Goal: Complete application form

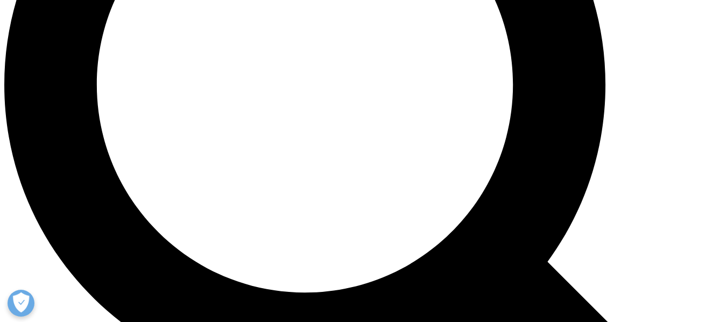
scroll to position [968, 0]
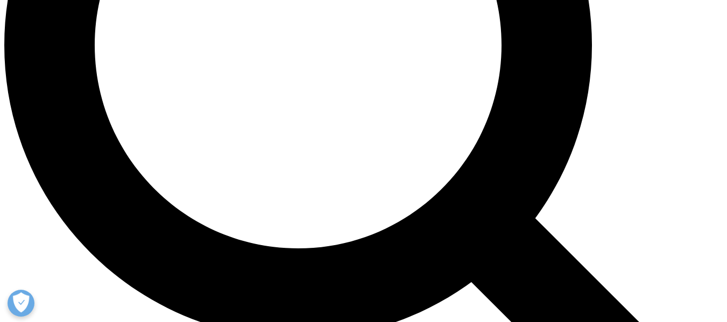
scroll to position [161, 0]
select select "Other"
type input "[PERSON_NAME]"
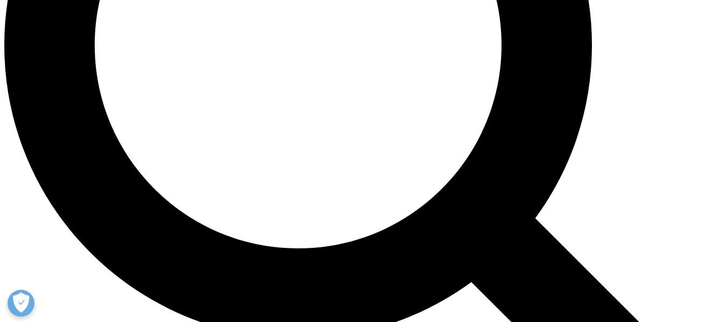
type input "[PERSON_NAME]"
type input "Clinical Research Coordinator"
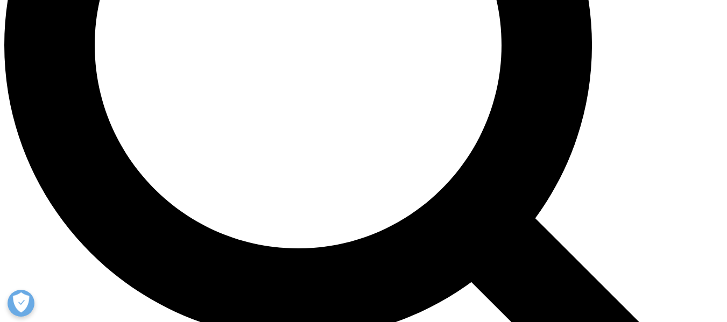
scroll to position [0, 0]
type input "Clinical Research Prime"
select select "Safety Regulatory Quality Commercial Compliance"
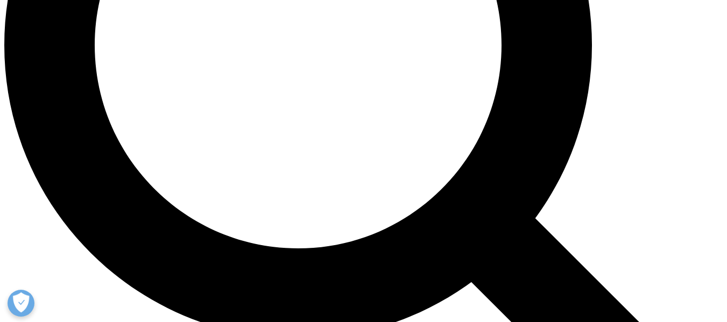
scroll to position [0, 0]
